Goal: Task Accomplishment & Management: Complete application form

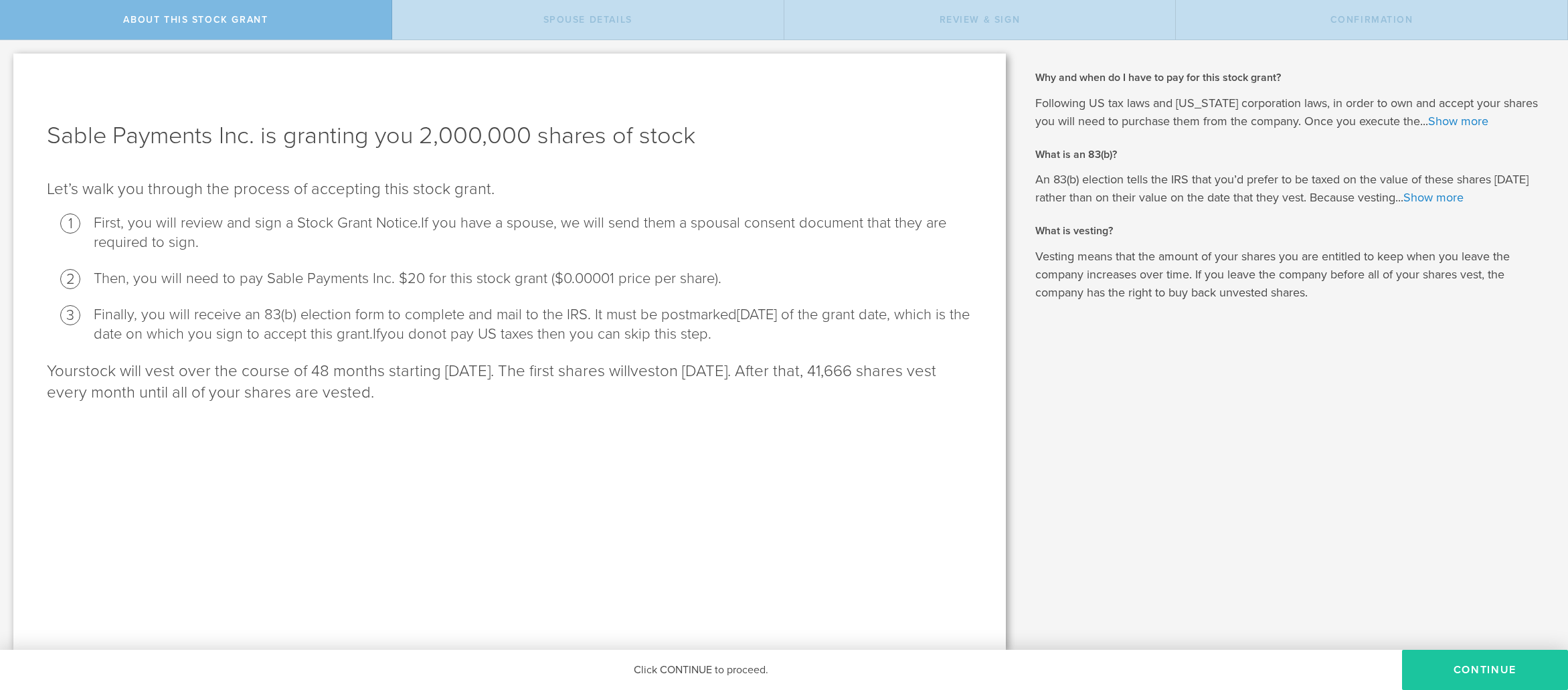
click at [1480, 672] on button "CONTINUE" at bounding box center [1486, 670] width 166 height 40
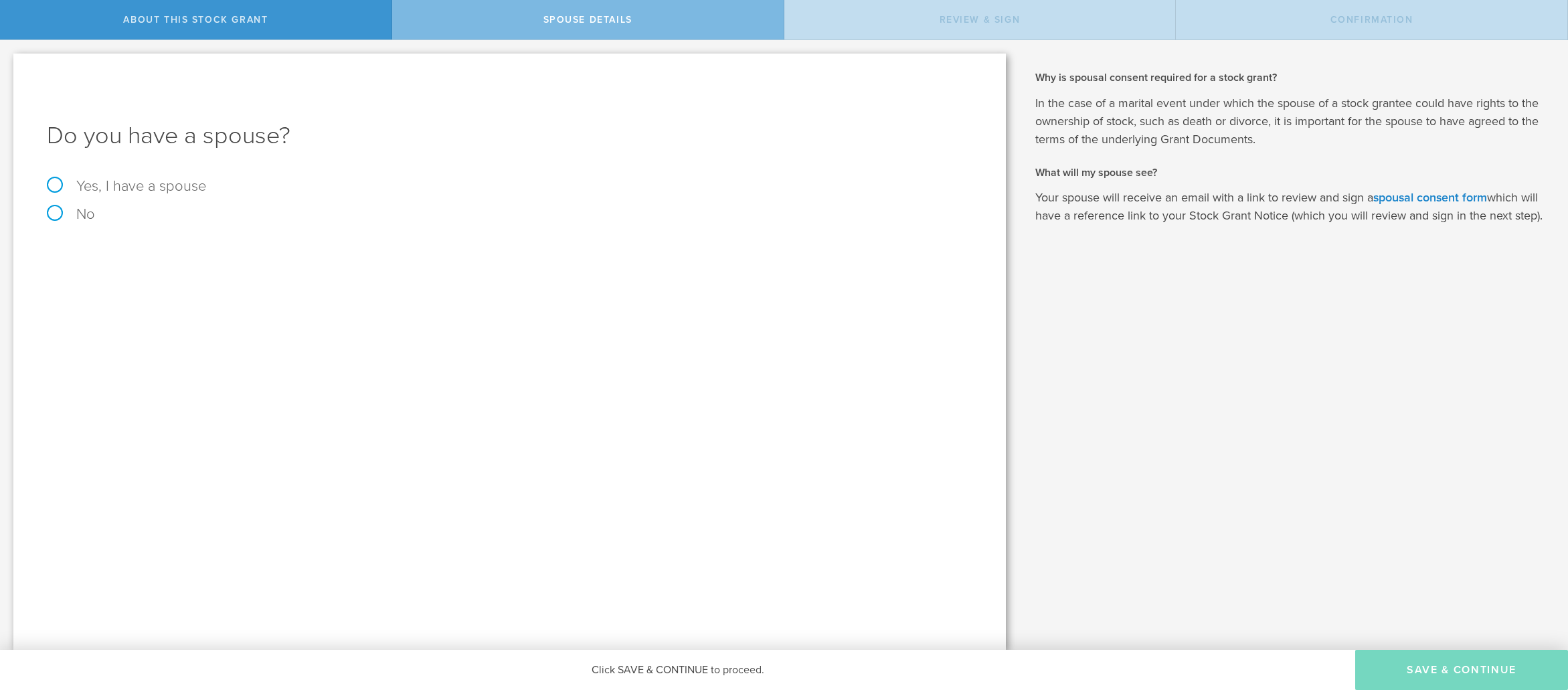
click at [58, 186] on label "Yes, I have a spouse" at bounding box center [509, 186] width 926 height 15
click at [9, 61] on input "Yes, I have a spouse" at bounding box center [4, 51] width 9 height 22
radio input "true"
click at [245, 302] on input "text" at bounding box center [556, 294] width 819 height 20
type input "Uma Sarkar"
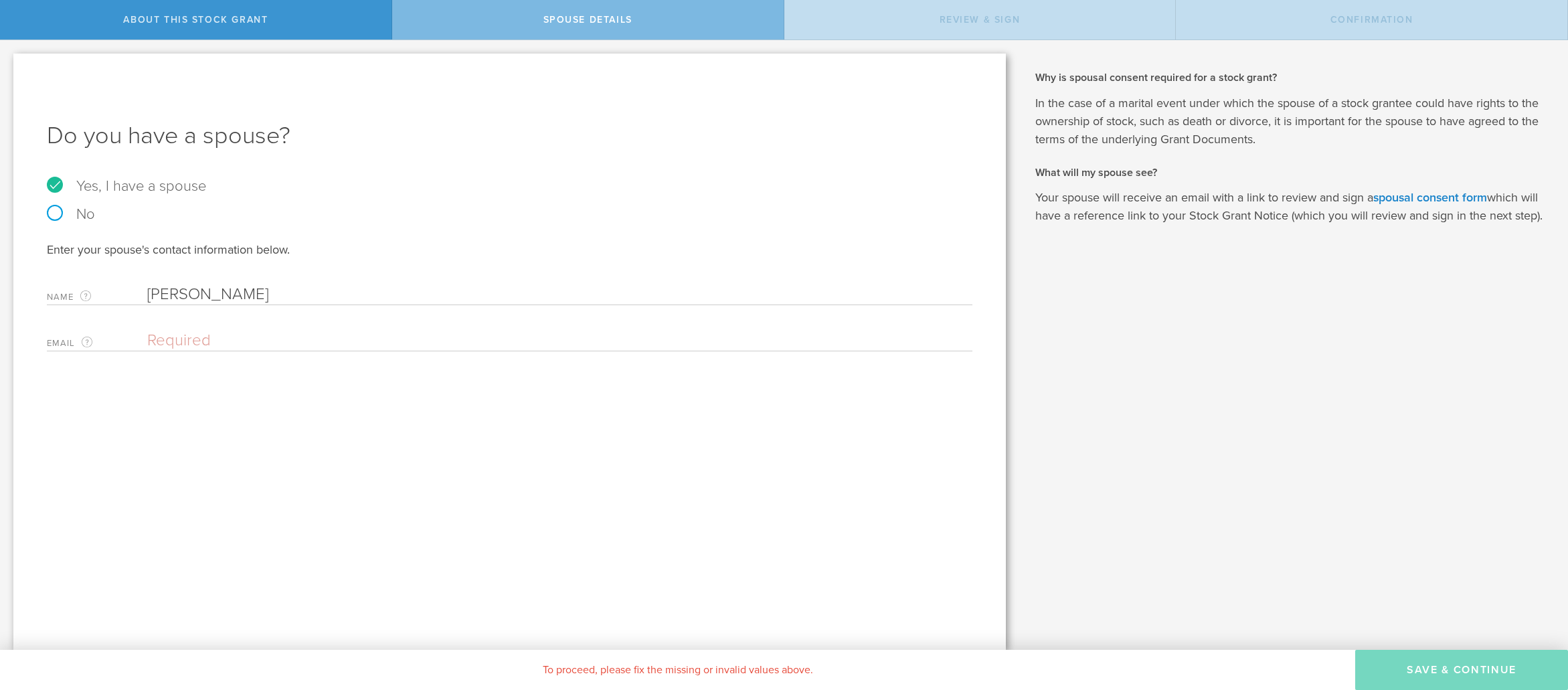
click at [217, 326] on div "Email The email address of your spouse. Please enter a valid email address." at bounding box center [509, 337] width 926 height 27
click at [209, 334] on input "email" at bounding box center [556, 341] width 819 height 20
type input "Uma_Sarkar@hotmail.com"
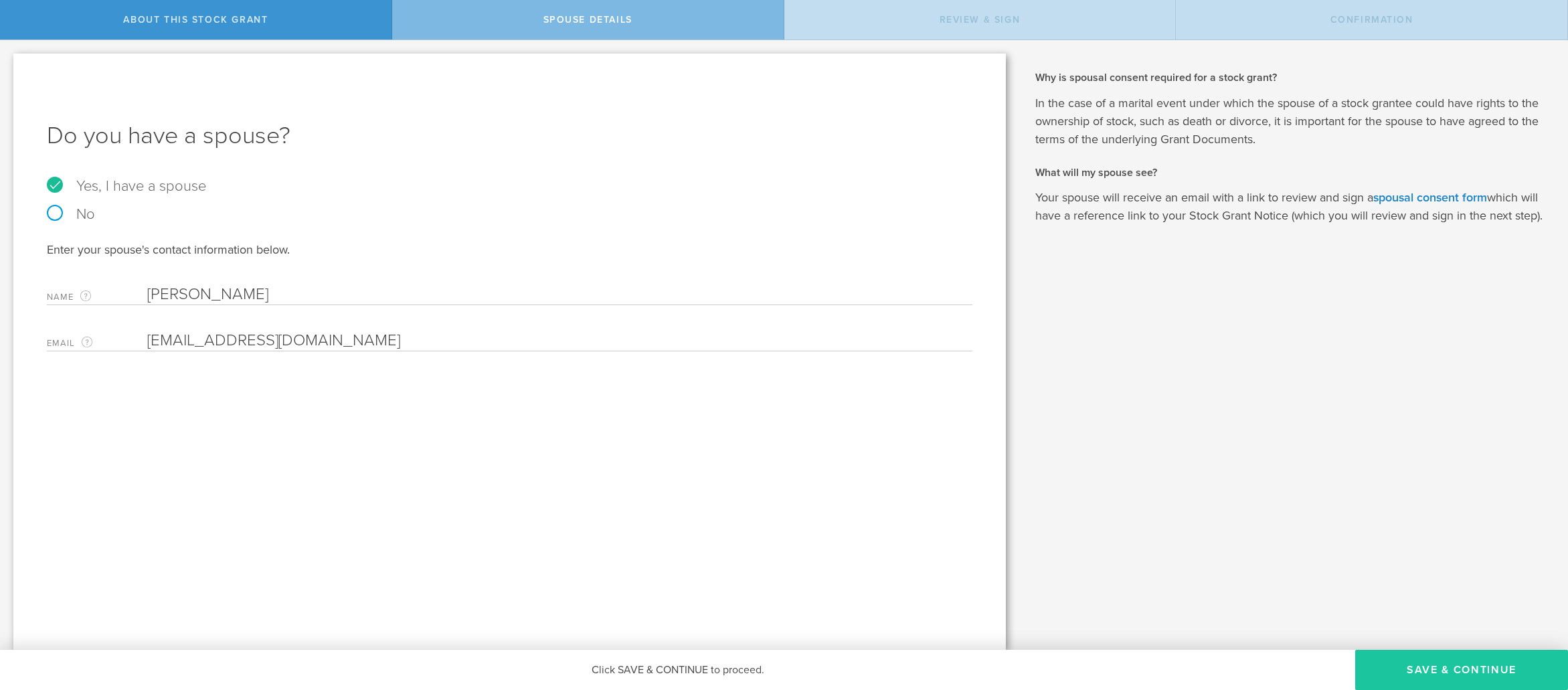
click at [1431, 671] on button "Save & Continue" at bounding box center [1462, 670] width 213 height 40
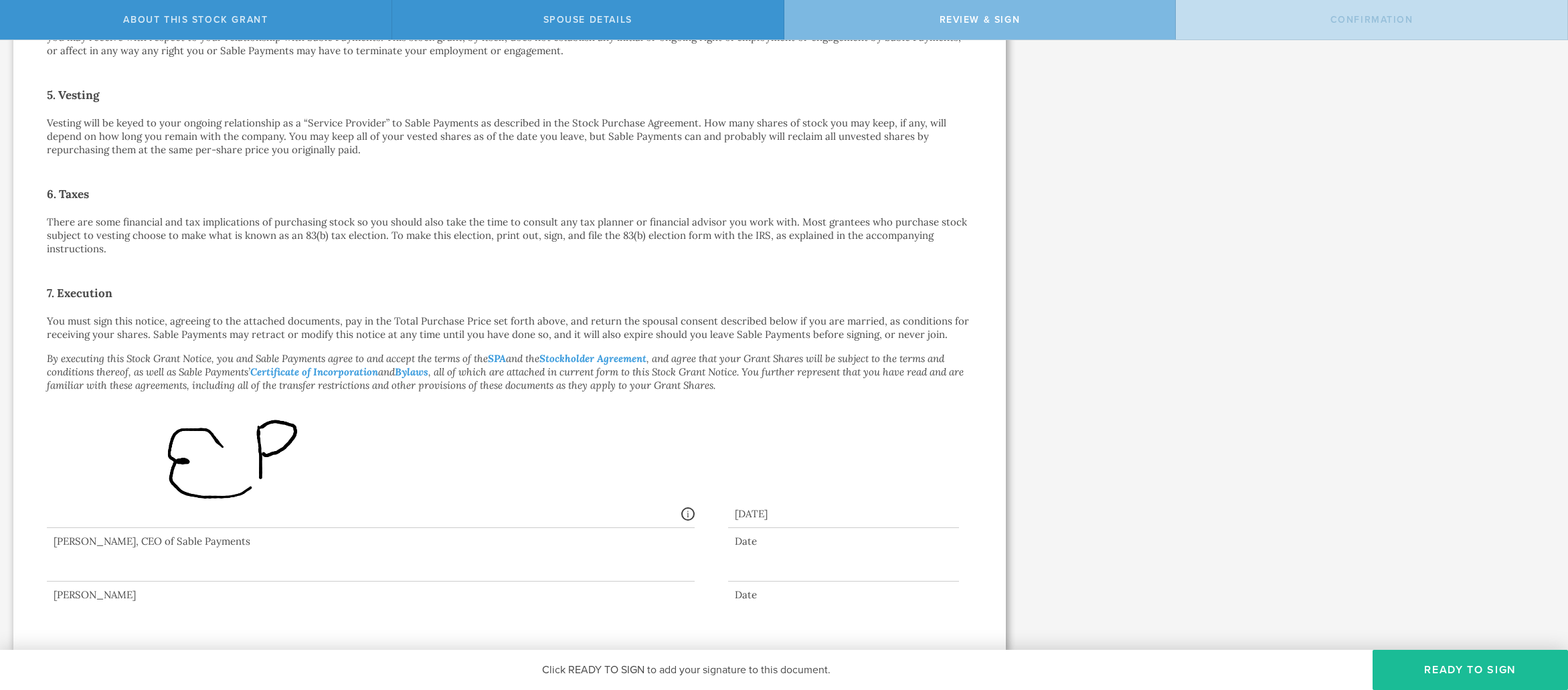
scroll to position [720, 0]
drag, startPoint x: 192, startPoint y: 568, endPoint x: 303, endPoint y: 561, distance: 111.2
click at [303, 561] on div at bounding box center [371, 553] width 648 height 53
click at [1459, 668] on button "Ready to Sign" at bounding box center [1470, 670] width 195 height 40
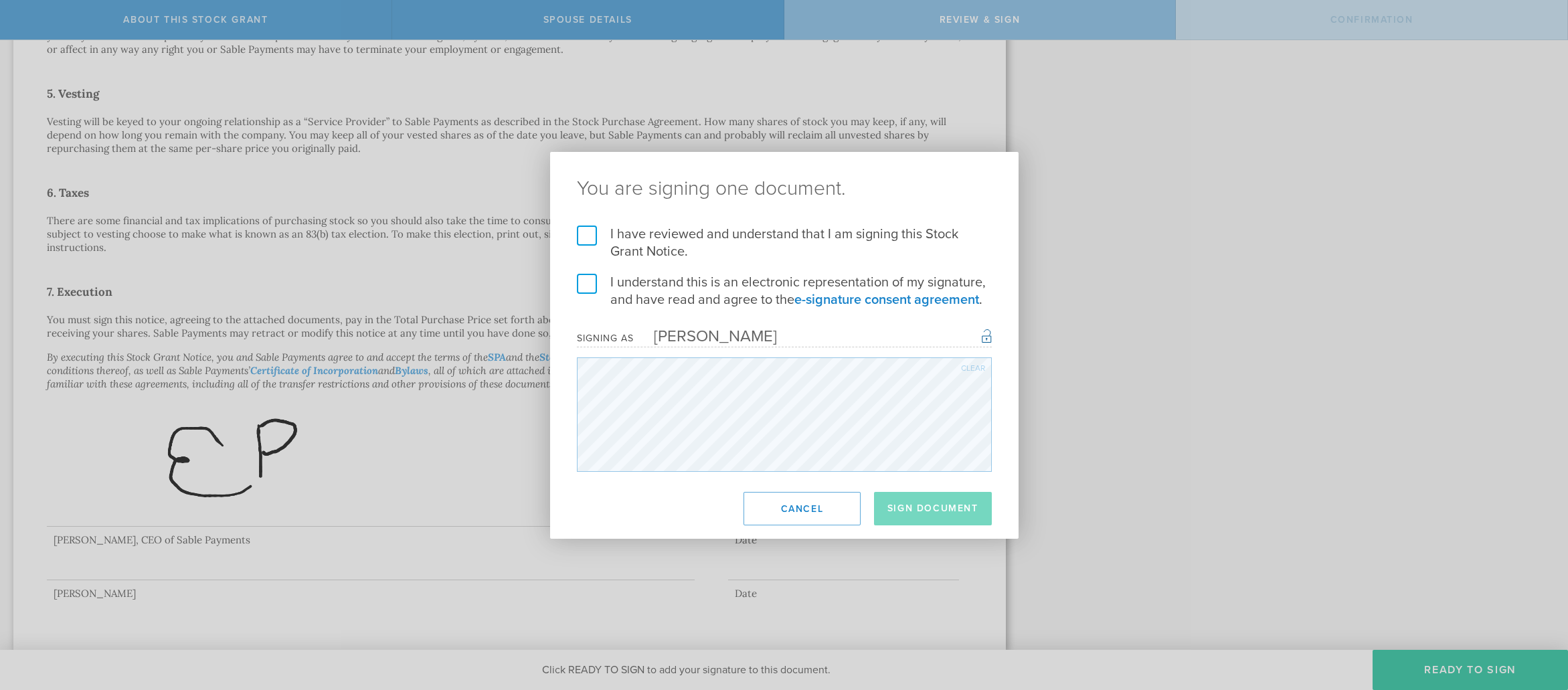
click at [591, 235] on label "I have reviewed and understand that I am signing this Stock Grant Notice." at bounding box center [785, 242] width 415 height 35
click at [0, 0] on input "I have reviewed and understand that I am signing this Stock Grant Notice." at bounding box center [0, 0] width 0 height 0
click at [591, 281] on label "I understand this is an electronic representation of my signature, and have rea…" at bounding box center [785, 291] width 415 height 35
click at [0, 0] on input "I understand this is an electronic representation of my signature, and have rea…" at bounding box center [0, 0] width 0 height 0
click at [971, 366] on div "Clear" at bounding box center [974, 368] width 24 height 8
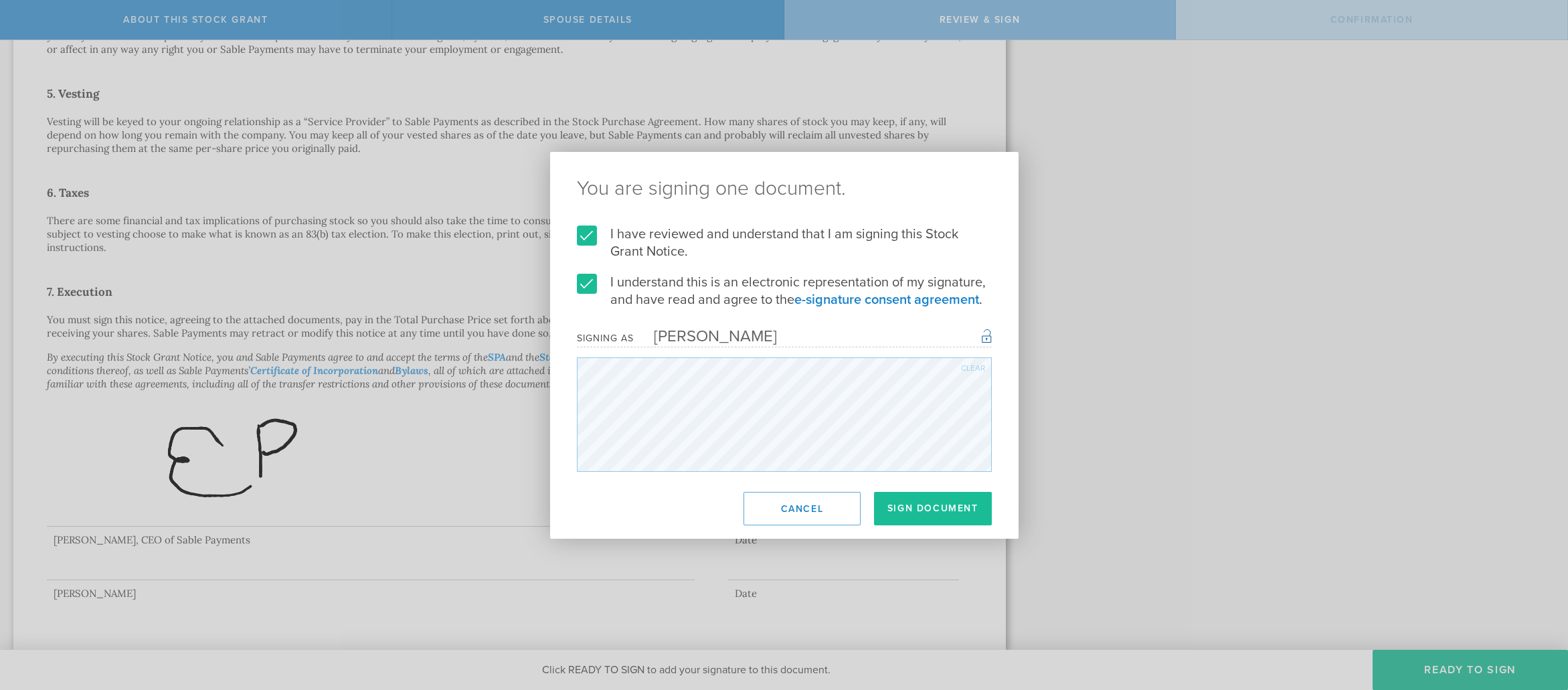
click at [978, 366] on div "Clear" at bounding box center [974, 368] width 24 height 8
click at [859, 295] on form "I have reviewed and understand that I am signing this Stock Grant Notice. I und…" at bounding box center [785, 348] width 415 height 246
click at [965, 365] on div "Clear" at bounding box center [974, 368] width 24 height 8
click at [1129, 445] on div "You are signing one document. I have reviewed and understand that I am signing …" at bounding box center [784, 345] width 1568 height 690
click at [969, 366] on div "Clear" at bounding box center [974, 368] width 24 height 8
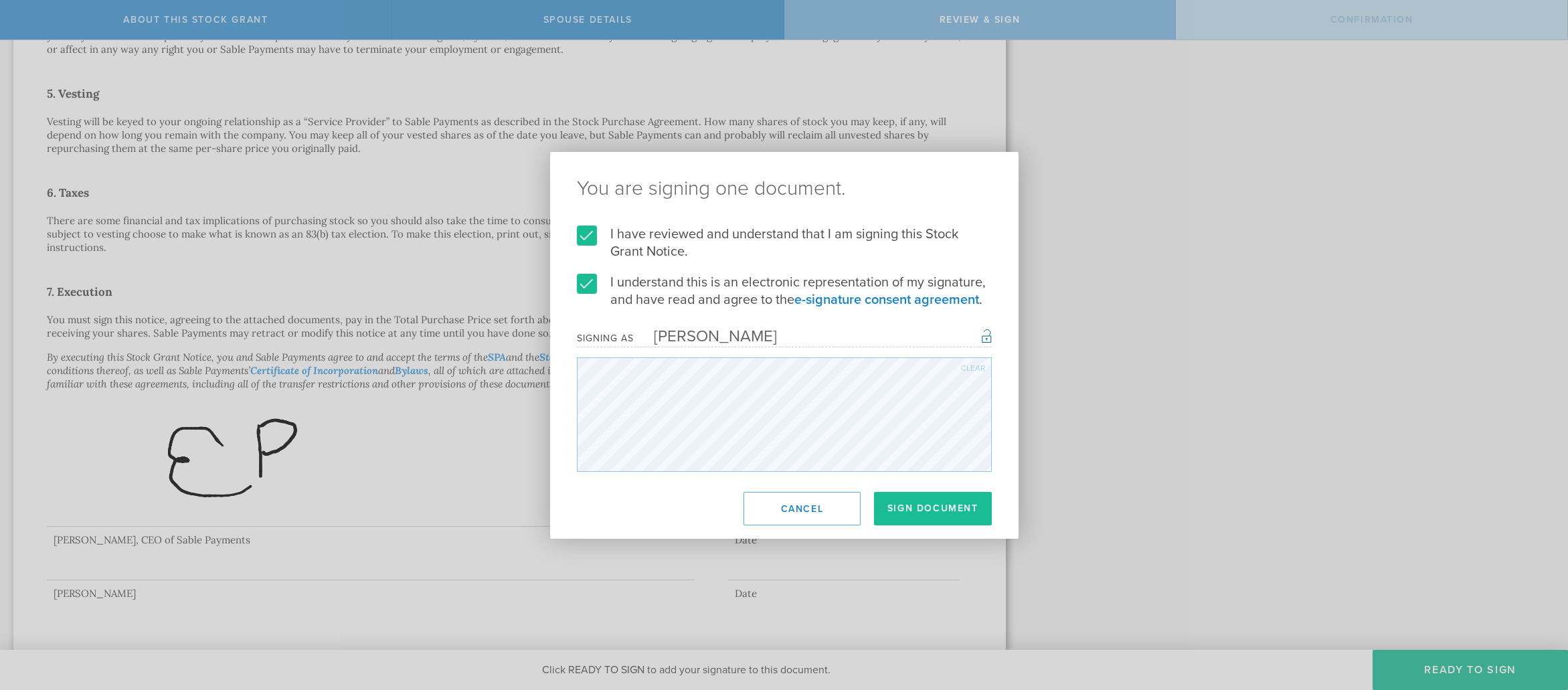
click at [975, 370] on div "Clear" at bounding box center [974, 368] width 24 height 8
click at [922, 507] on button "Sign Document" at bounding box center [933, 508] width 118 height 33
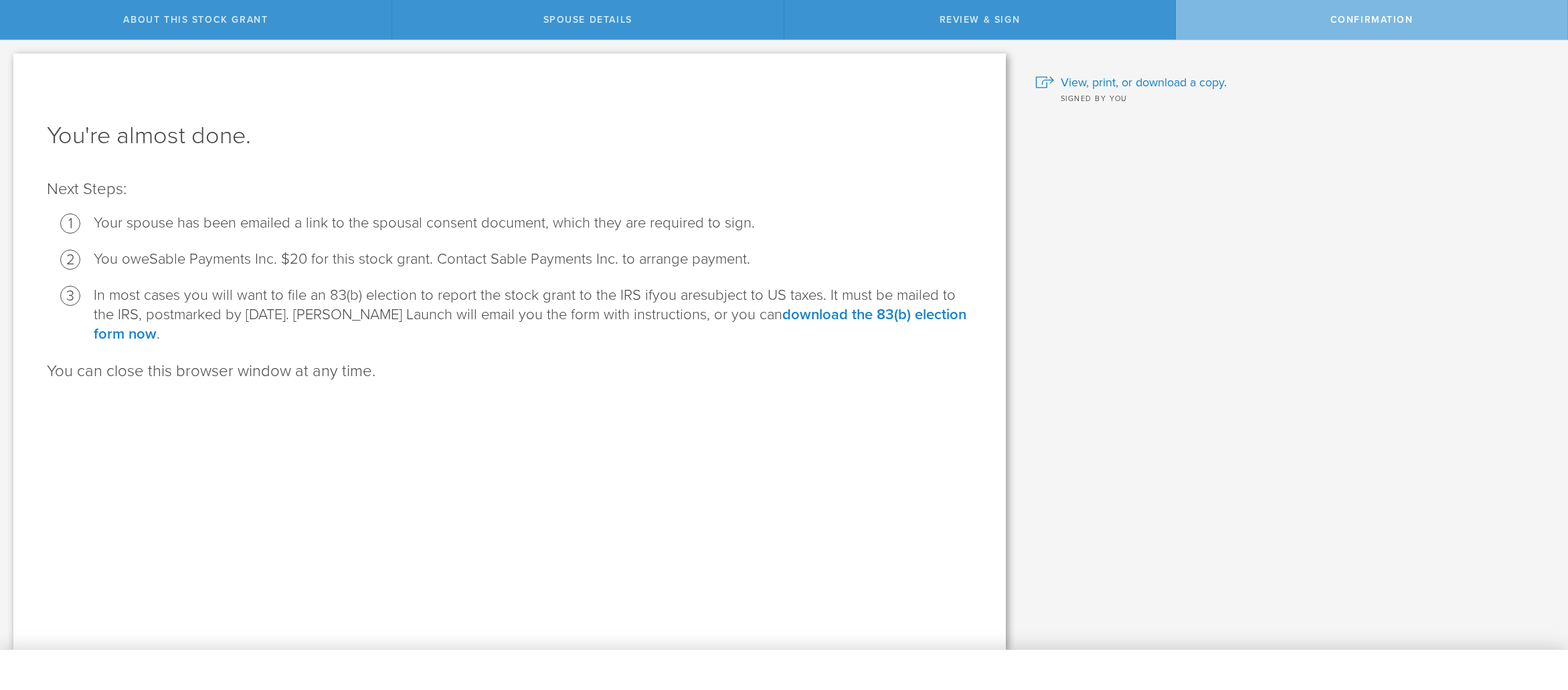
scroll to position [0, 0]
click at [636, 404] on div "You're almost done. Next Steps: Your spouse has been emailed a link to the spou…" at bounding box center [509, 351] width 992 height 596
click at [848, 313] on link "download the 83(b) election form now" at bounding box center [530, 324] width 873 height 37
click at [844, 312] on link "download the 83(b) election form now" at bounding box center [530, 324] width 873 height 37
click at [866, 312] on link "download the 83(b) election form now" at bounding box center [530, 324] width 873 height 37
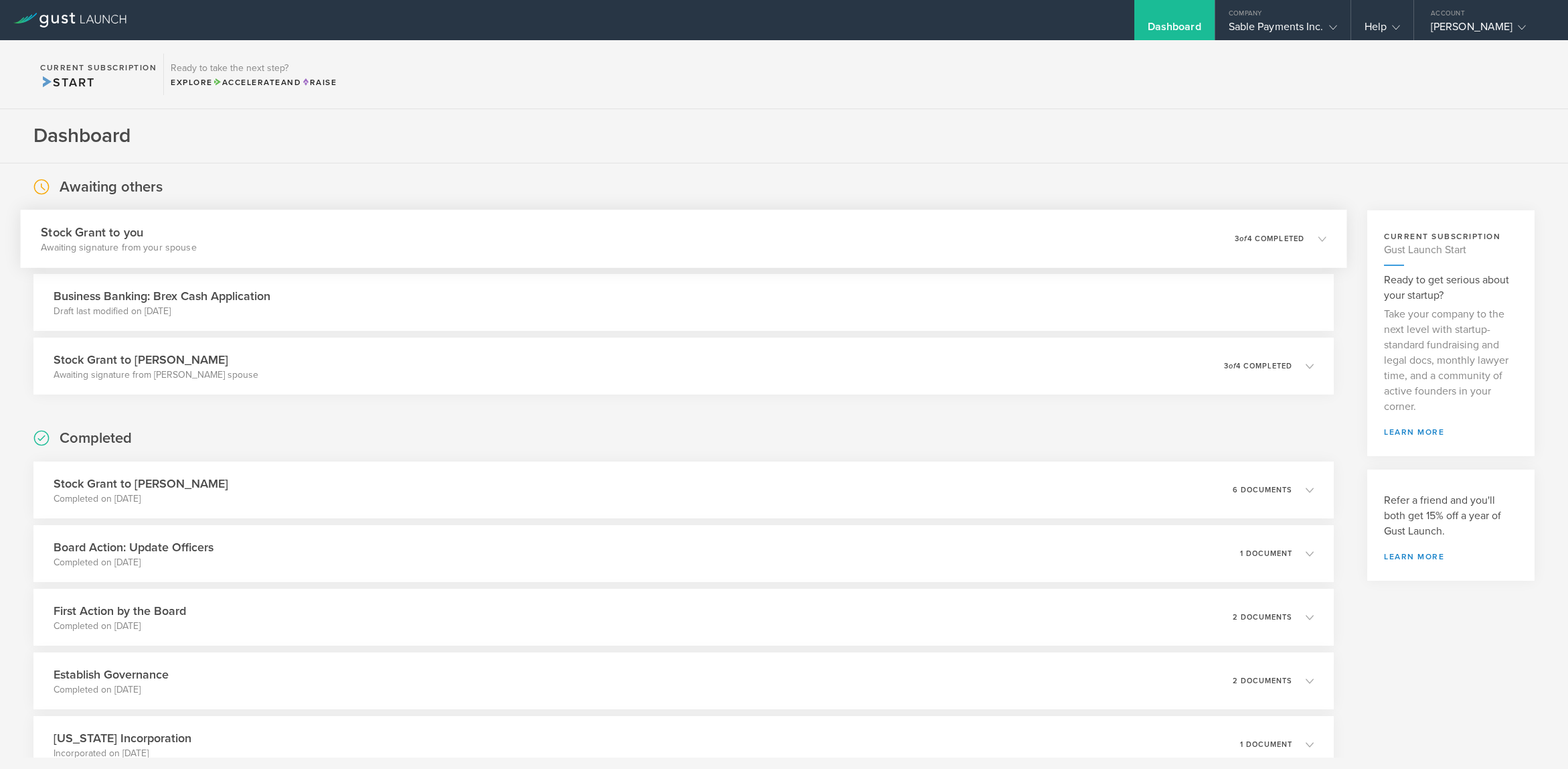
click at [1319, 236] on icon at bounding box center [1323, 238] width 8 height 8
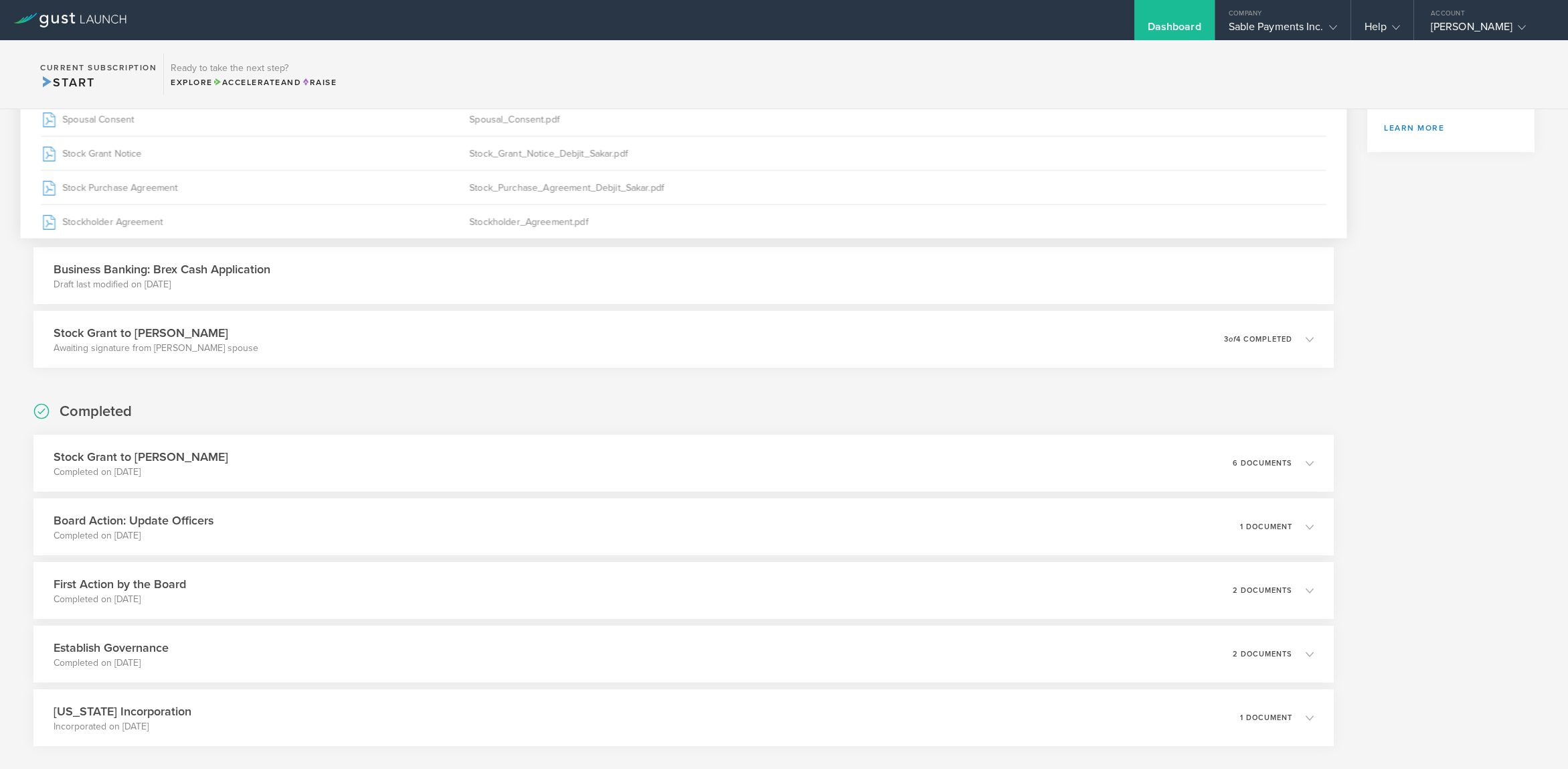
scroll to position [456, 0]
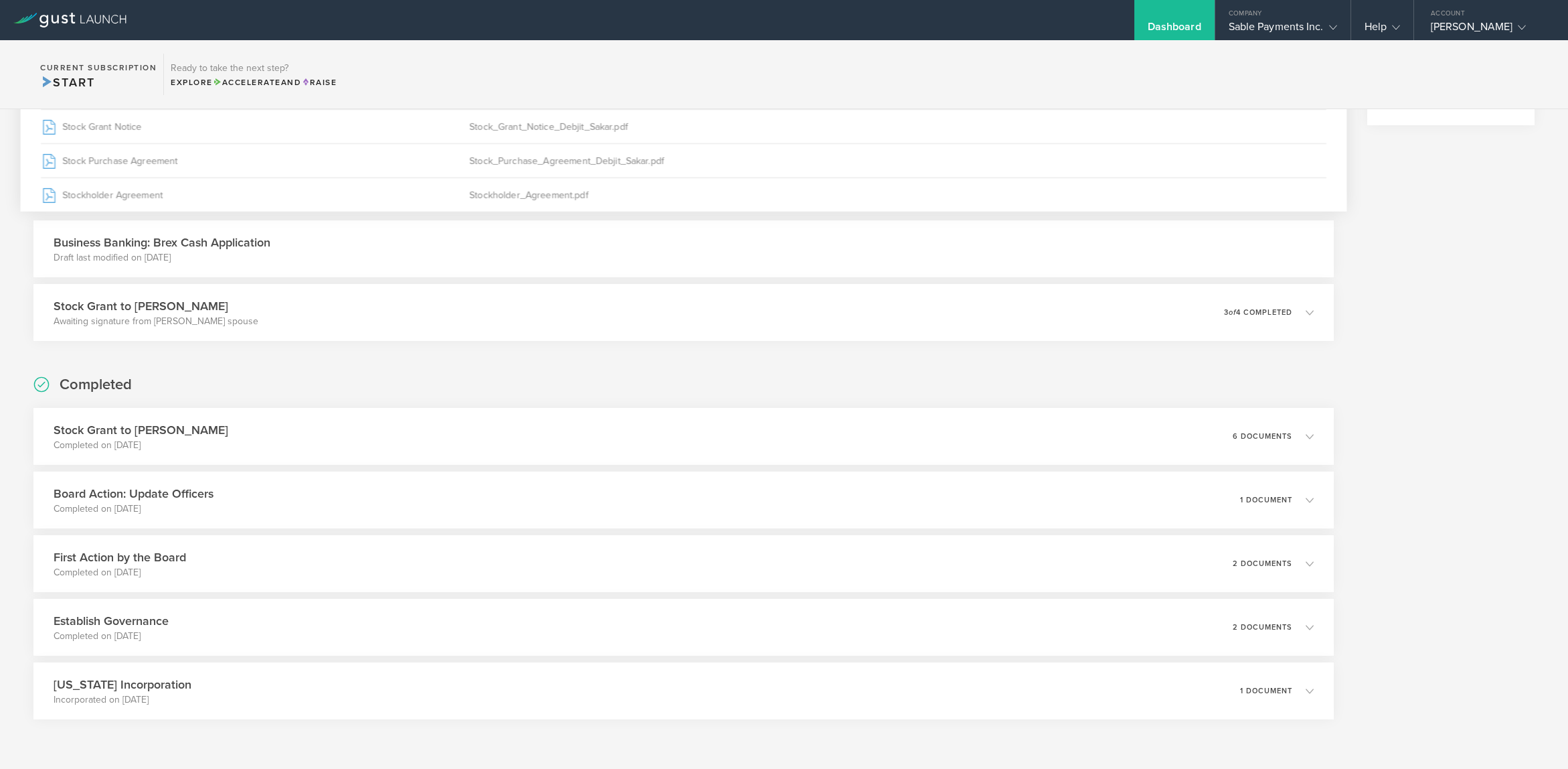
click at [1209, 256] on div "Business Banking: Brex Cash Application Draft last modified on [DATE]" at bounding box center [683, 249] width 1301 height 57
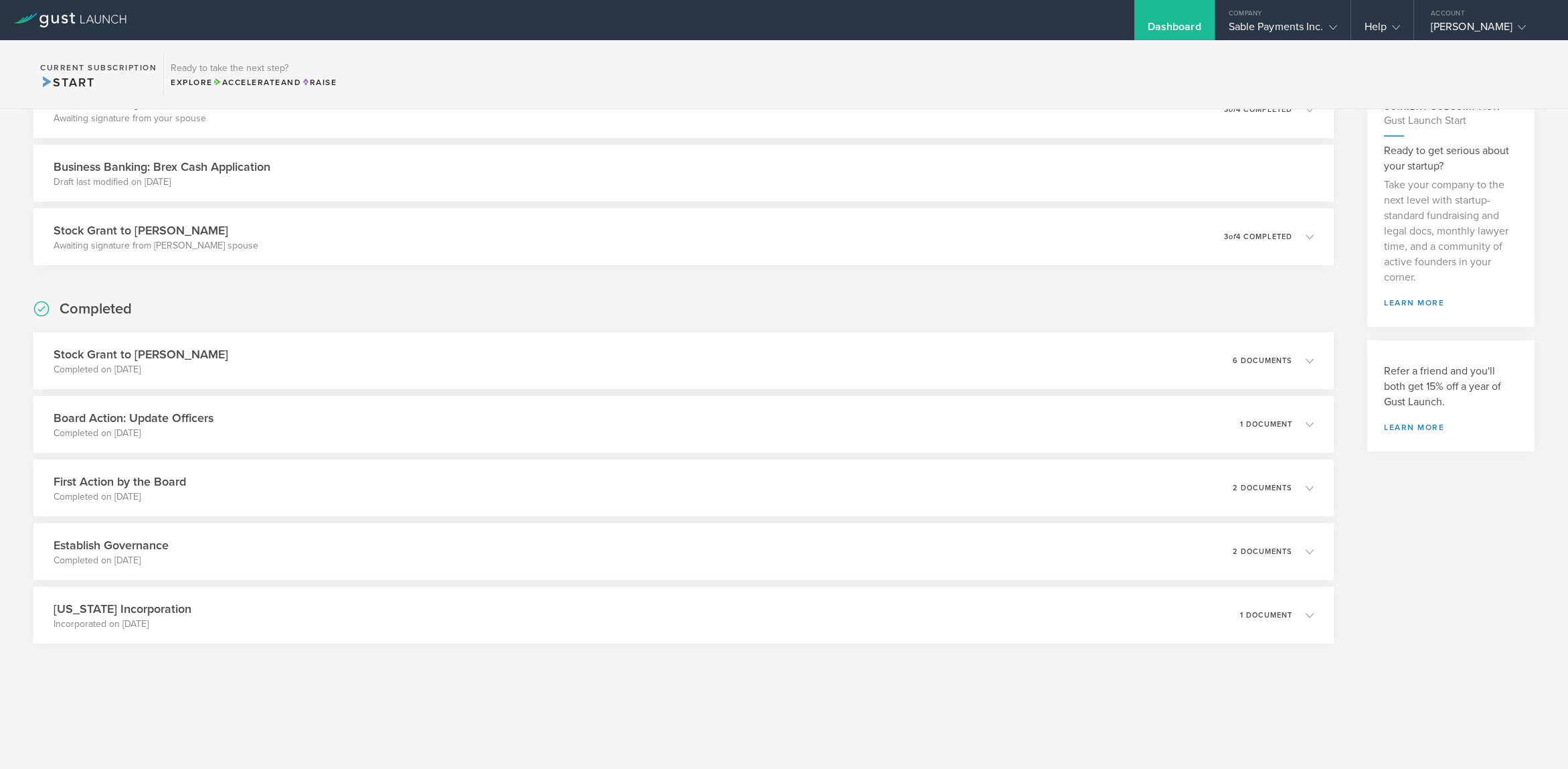
scroll to position [129, 0]
click at [255, 174] on h3 "Business Banking: Brex Cash Application" at bounding box center [161, 167] width 217 height 18
click at [1306, 237] on icon at bounding box center [1315, 236] width 22 height 12
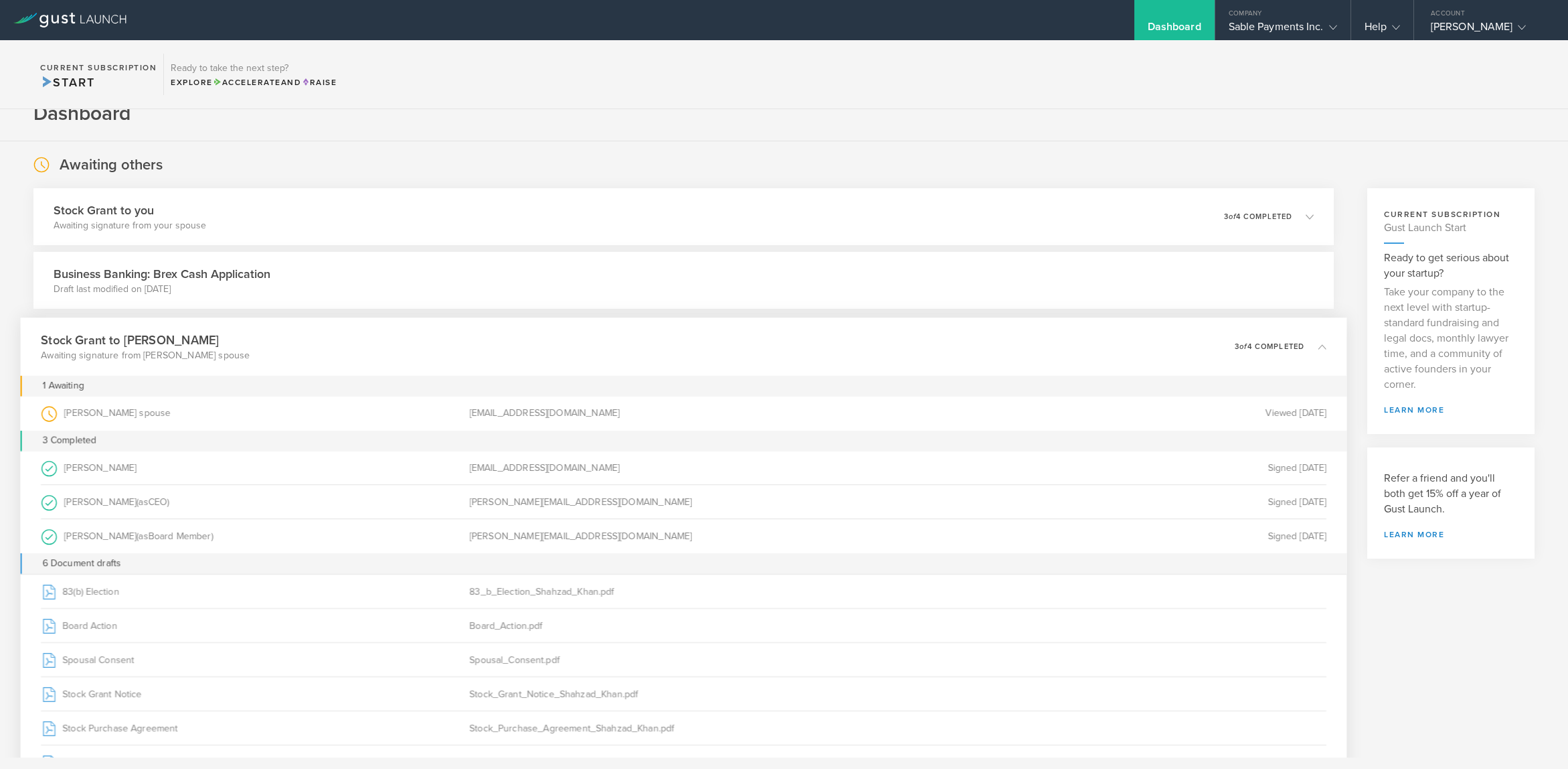
scroll to position [0, 0]
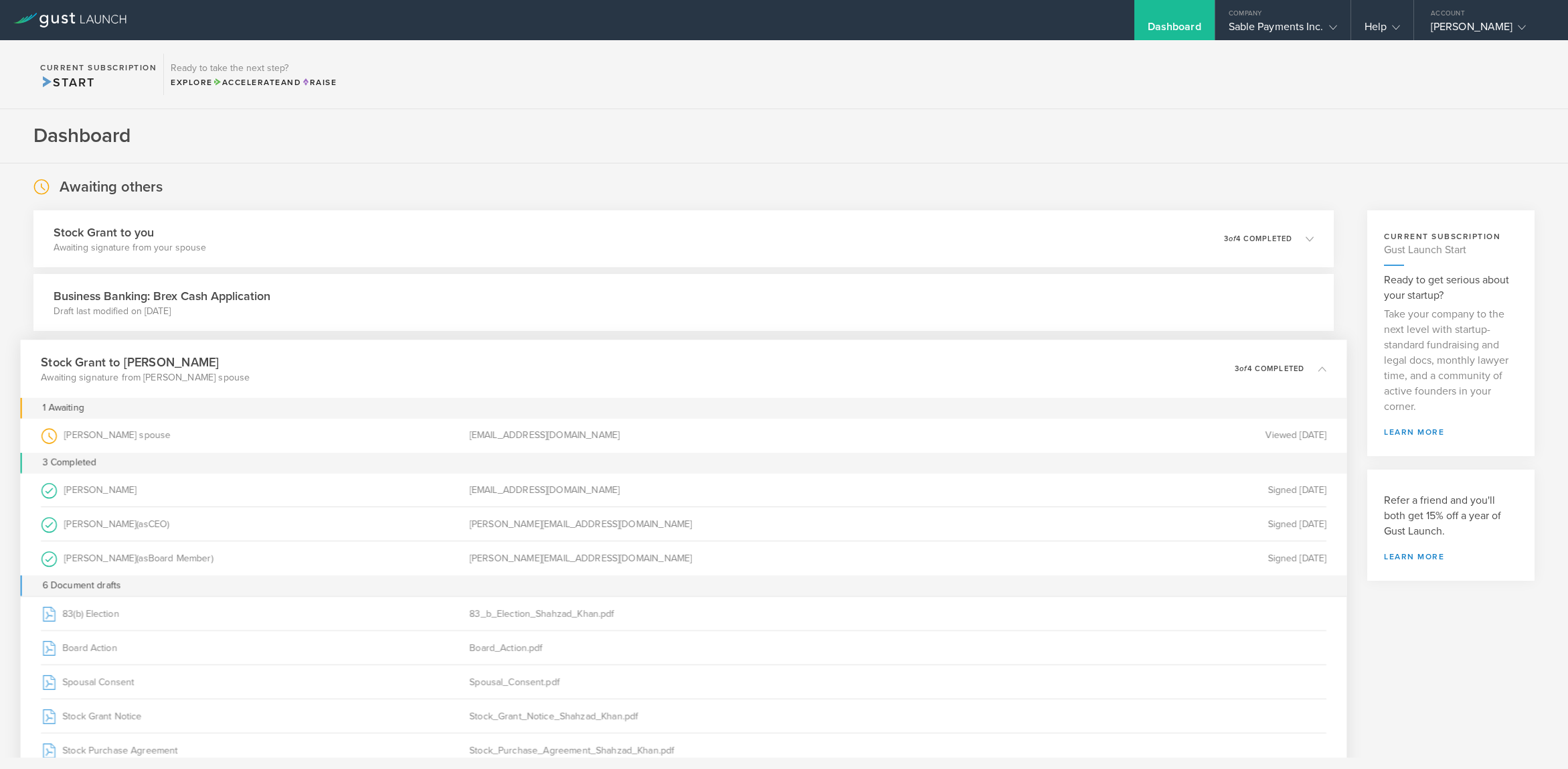
click at [143, 300] on h3 "Business Banking: Brex Cash Application" at bounding box center [161, 296] width 217 height 18
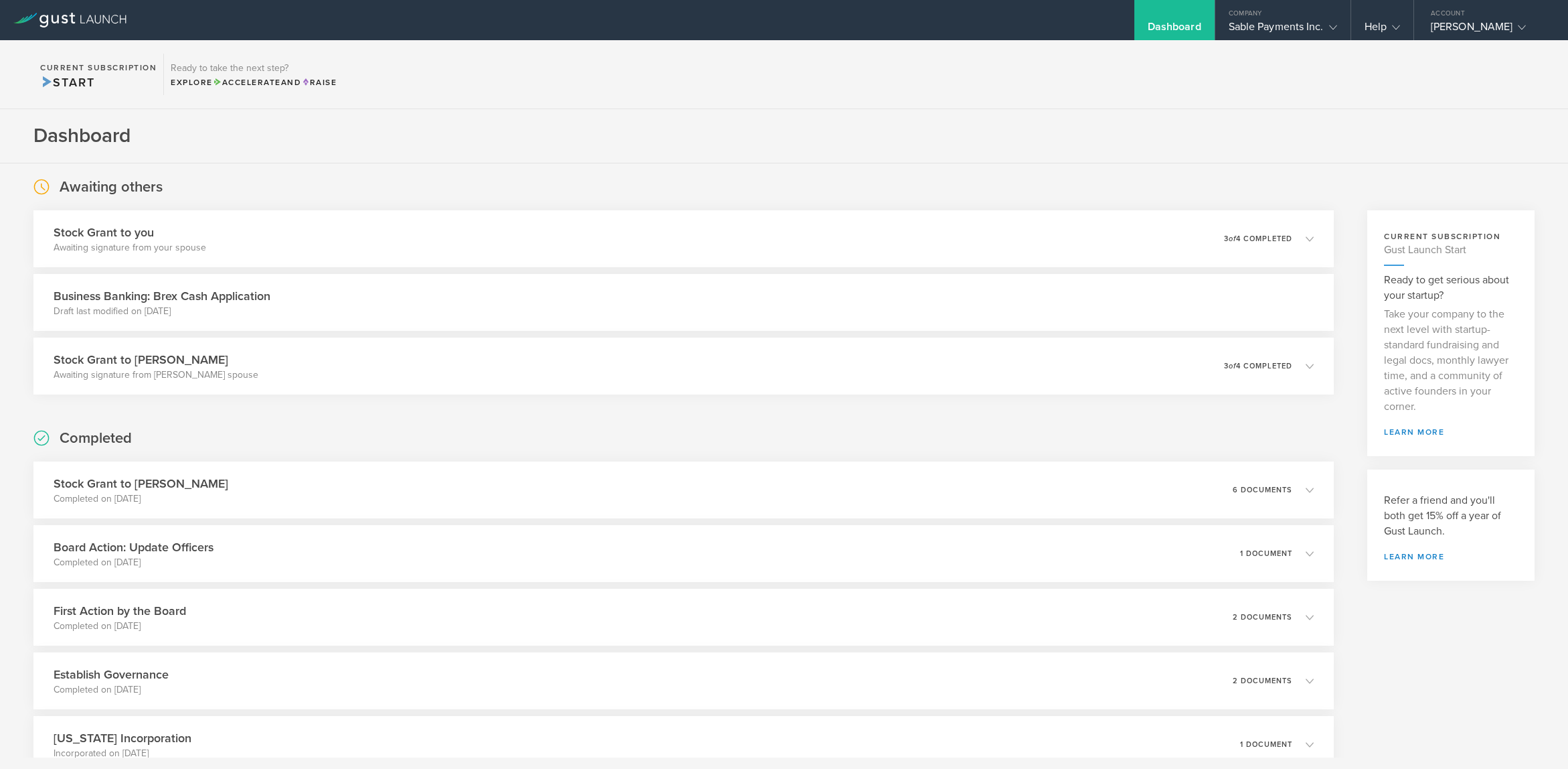
click at [140, 288] on h3 "Business Banking: Brex Cash Application" at bounding box center [161, 296] width 217 height 18
click at [103, 316] on p "Draft last modified on [DATE]" at bounding box center [161, 311] width 217 height 14
click at [94, 362] on h3 "Stock Grant to [PERSON_NAME]" at bounding box center [145, 359] width 209 height 18
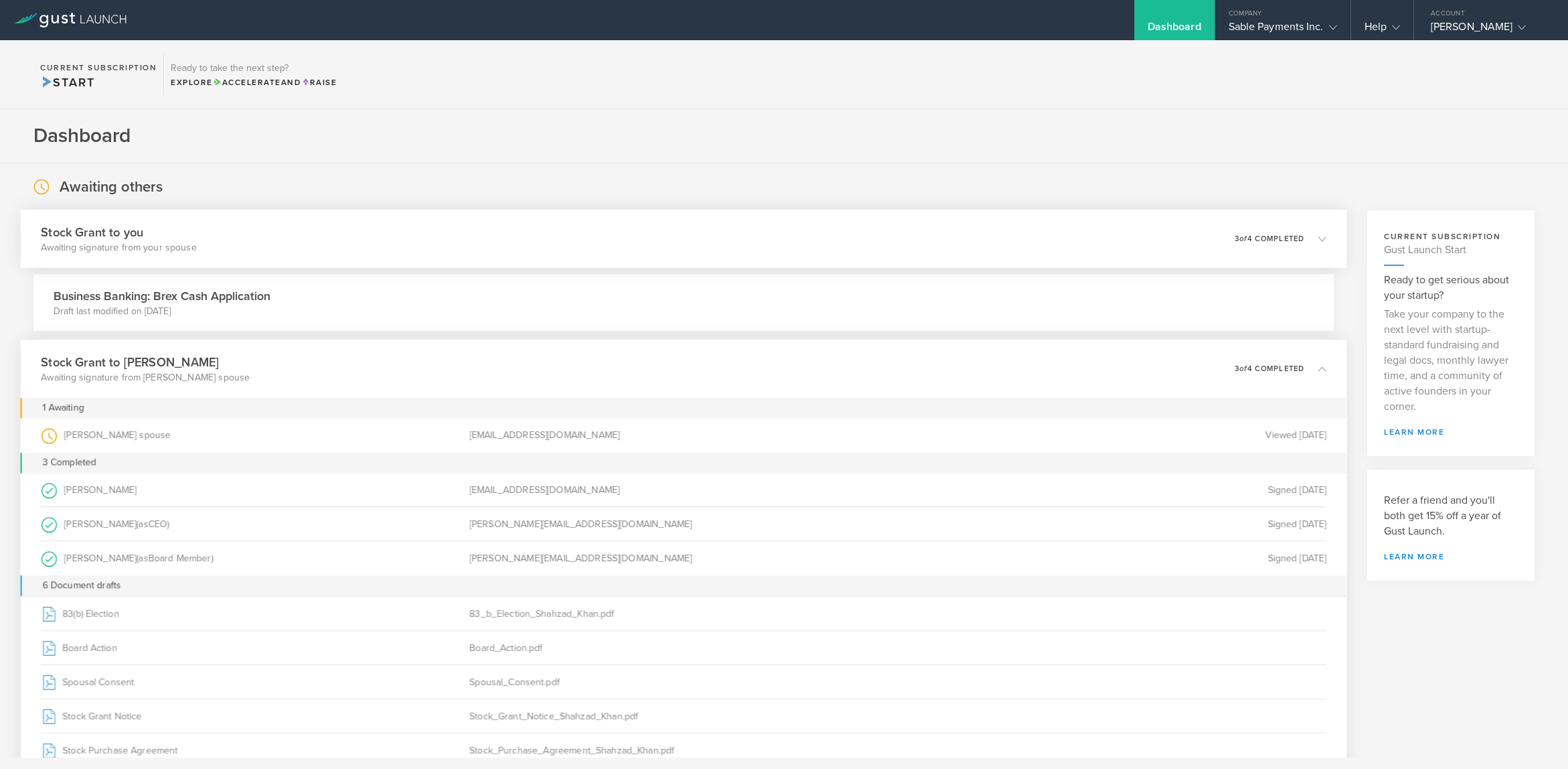
click at [82, 239] on h3 "Stock Grant to you" at bounding box center [119, 232] width 156 height 18
